Goal: Find specific page/section: Find specific page/section

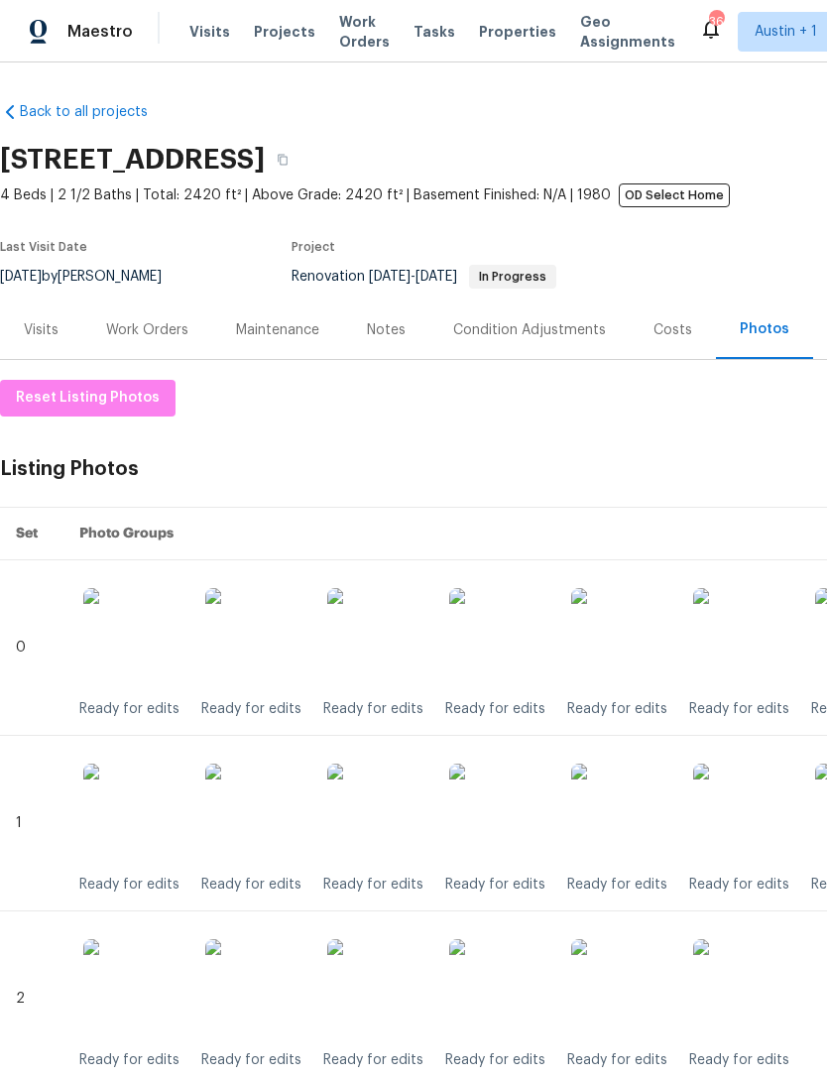
click at [489, 34] on span "Properties" at bounding box center [517, 32] width 77 height 20
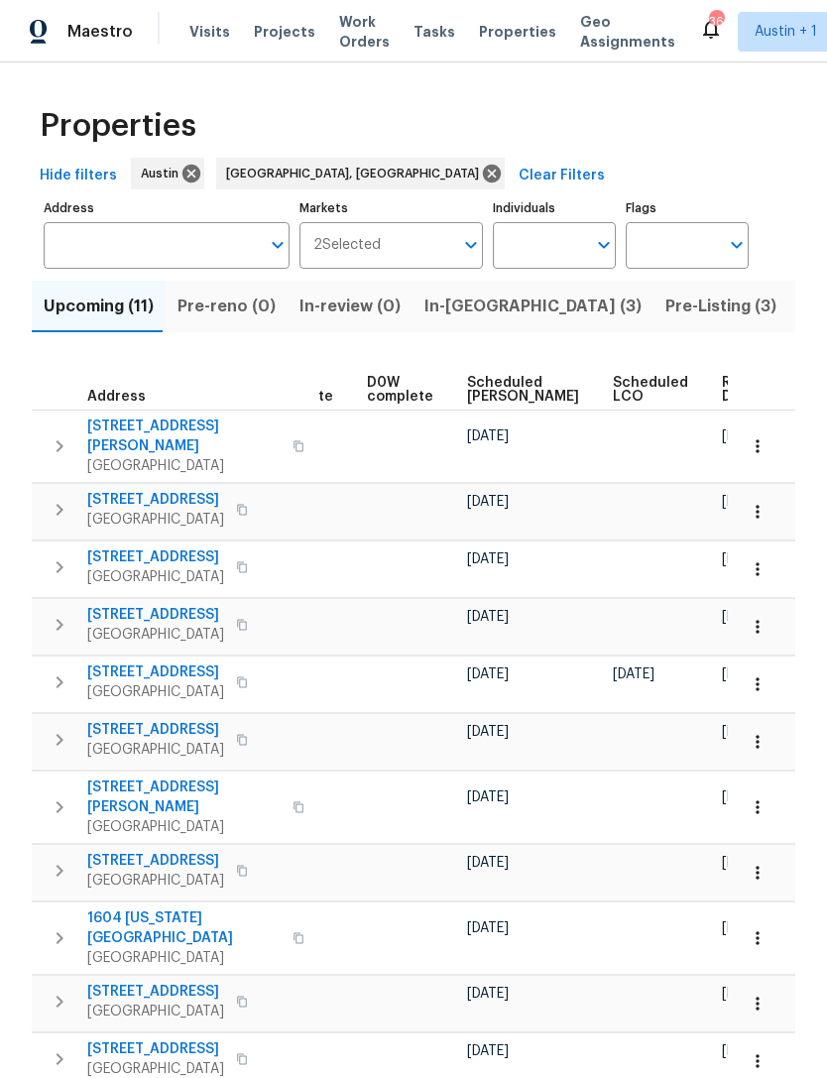
scroll to position [0, 499]
click at [665, 307] on span "Pre-Listing (3)" at bounding box center [720, 306] width 111 height 28
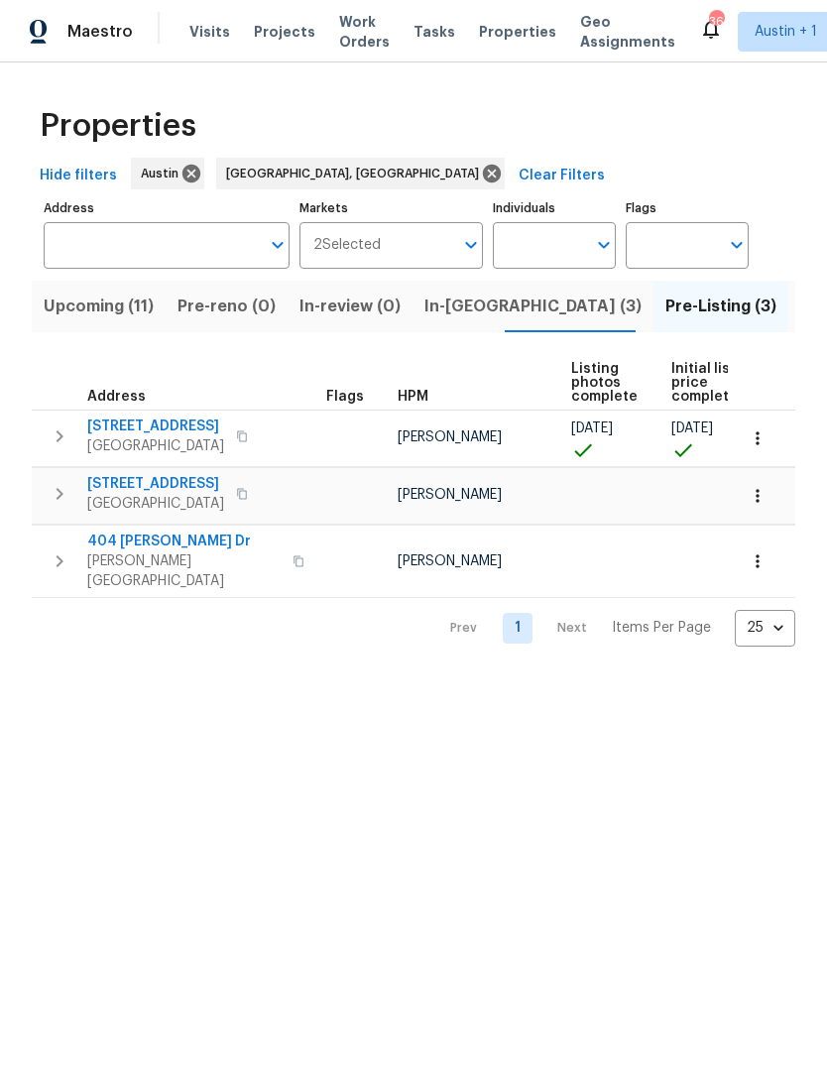
click at [101, 313] on span "Upcoming (11)" at bounding box center [99, 306] width 110 height 28
